Goal: Task Accomplishment & Management: Complete application form

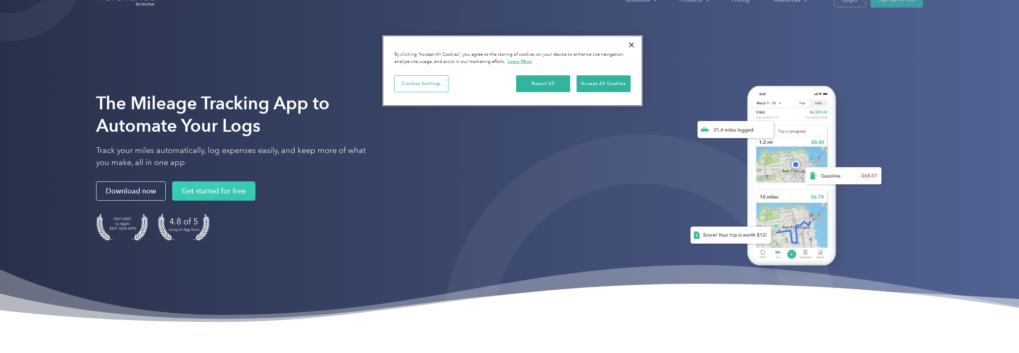
click at [630, 44] on button "Close" at bounding box center [631, 45] width 18 height 18
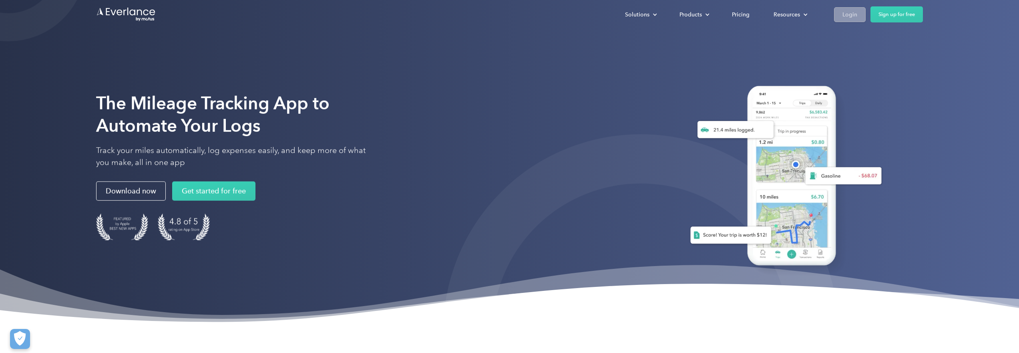
click at [853, 18] on div "Login" at bounding box center [849, 15] width 15 height 10
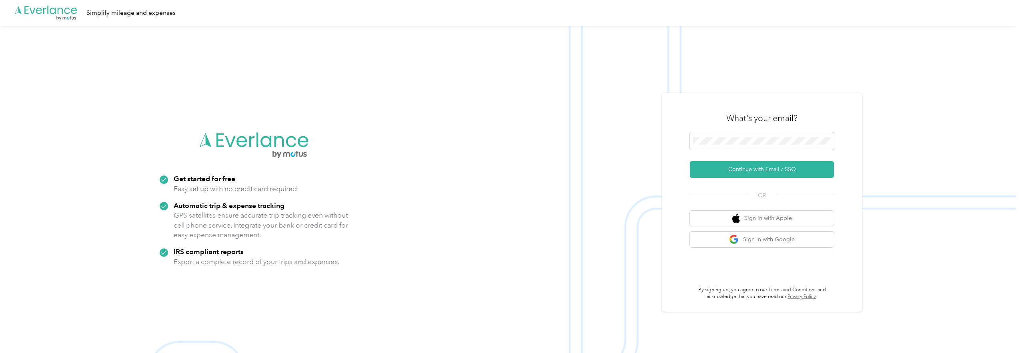
click at [795, 153] on form "Continue with Email / SSO" at bounding box center [762, 155] width 144 height 46
click at [794, 147] on span at bounding box center [762, 141] width 144 height 18
click at [753, 168] on button "Continue with Email / SSO" at bounding box center [762, 169] width 144 height 17
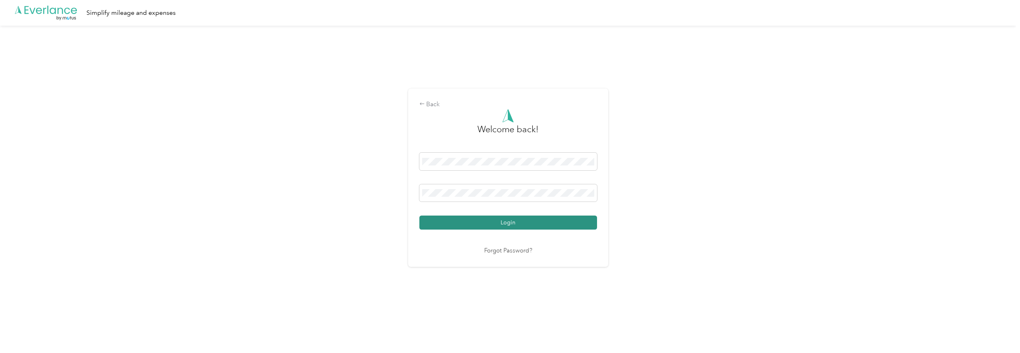
click at [498, 221] on button "Login" at bounding box center [508, 222] width 178 height 14
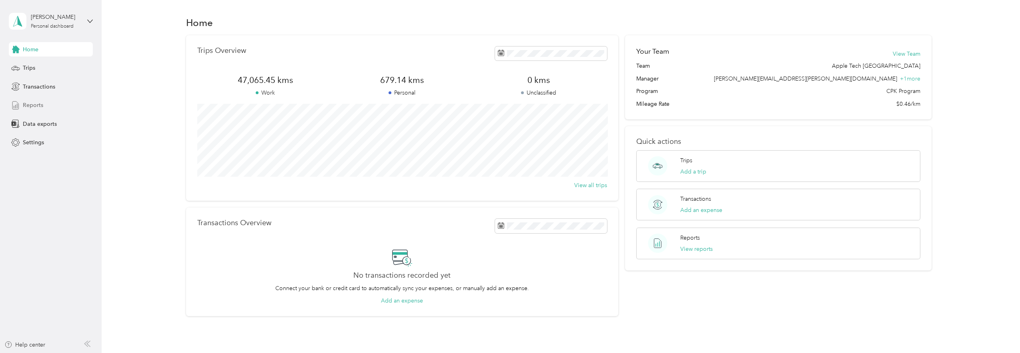
click at [30, 103] on span "Reports" at bounding box center [33, 105] width 20 height 8
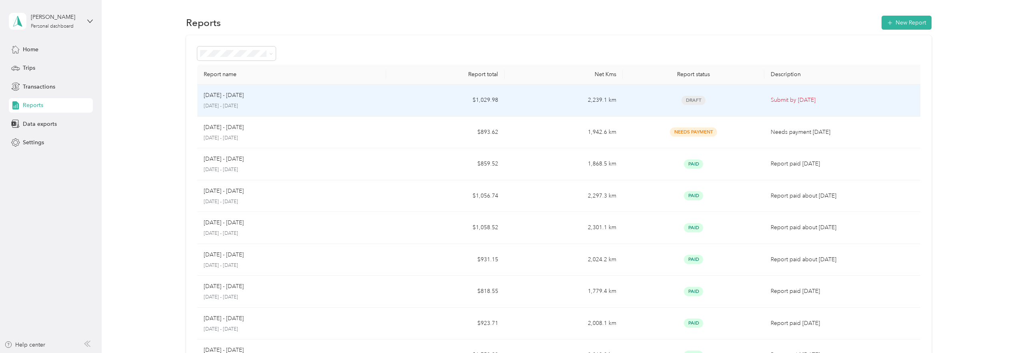
click at [534, 106] on td "2,239.1 km" at bounding box center [564, 100] width 118 height 32
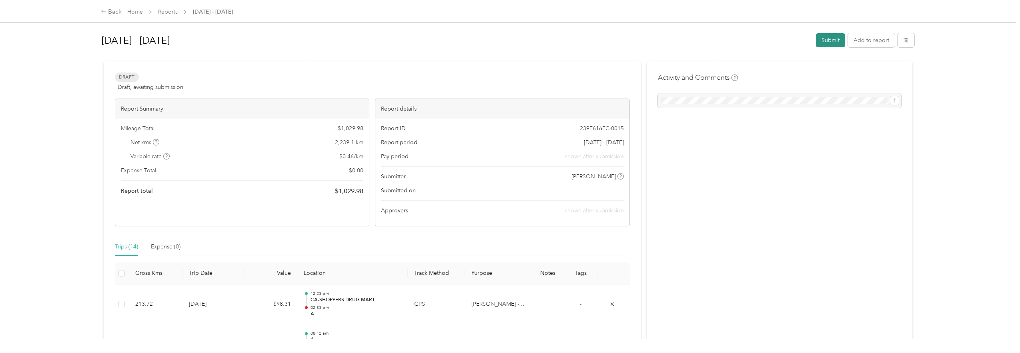
click at [832, 42] on button "Submit" at bounding box center [830, 40] width 29 height 14
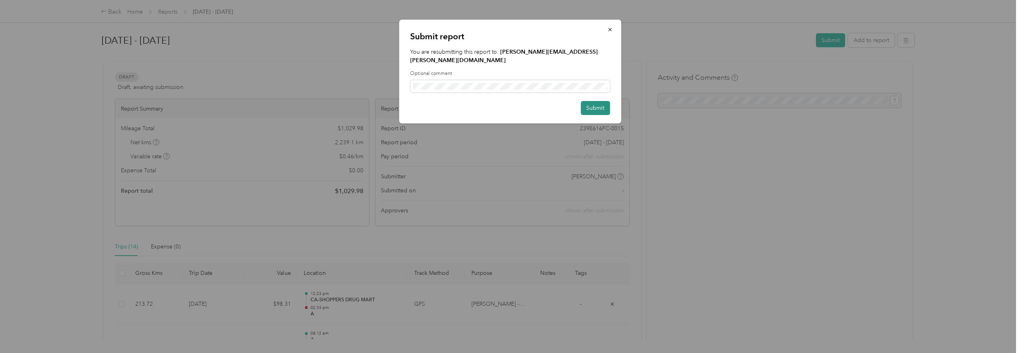
click at [610, 101] on button "Submit" at bounding box center [595, 108] width 29 height 14
